Goal: Find specific page/section: Find specific page/section

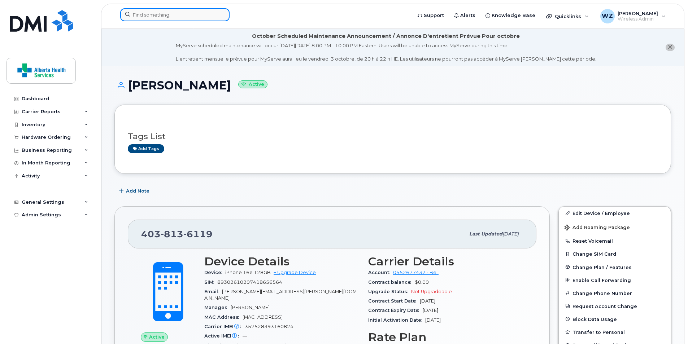
click at [148, 16] on input at bounding box center [174, 14] width 109 height 13
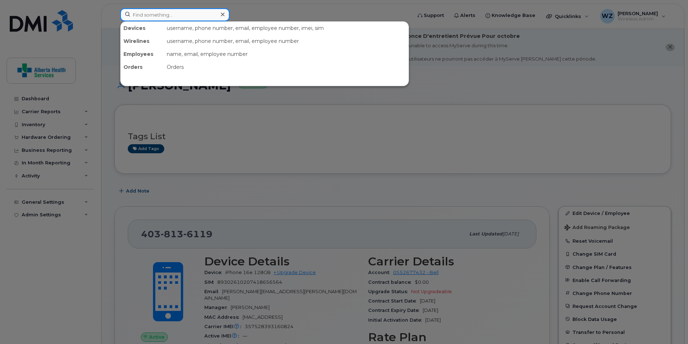
paste input "5872235153"
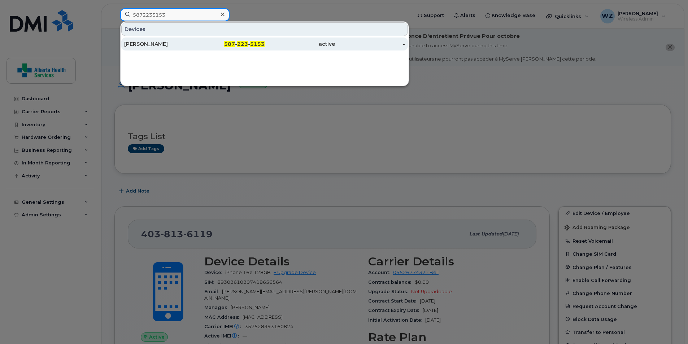
type input "5872235153"
click at [167, 43] on div "[PERSON_NAME]" at bounding box center [159, 43] width 70 height 7
